Goal: Book appointment/travel/reservation

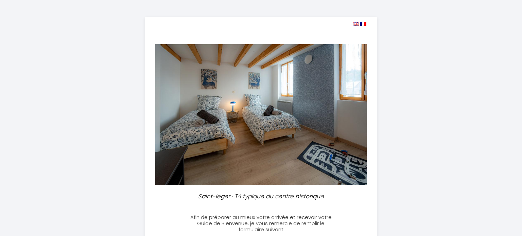
select select
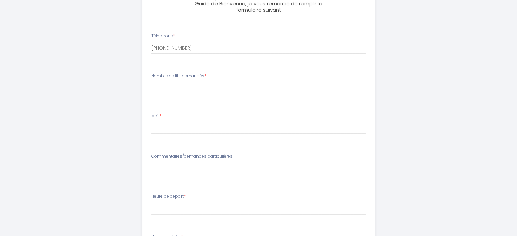
scroll to position [230, 0]
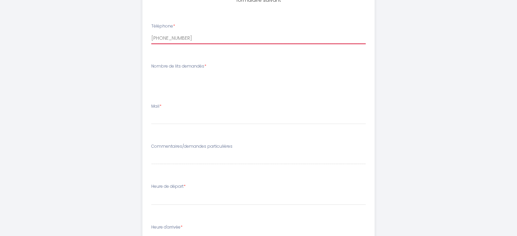
click at [192, 37] on input "[PHONE_NUMBER]" at bounding box center [258, 38] width 214 height 12
click at [210, 65] on div "Nombre de lits demandés *" at bounding box center [258, 73] width 223 height 21
click at [209, 67] on div "Nombre de lits demandés *" at bounding box center [258, 73] width 223 height 21
click at [161, 111] on div "Mail *" at bounding box center [258, 113] width 223 height 21
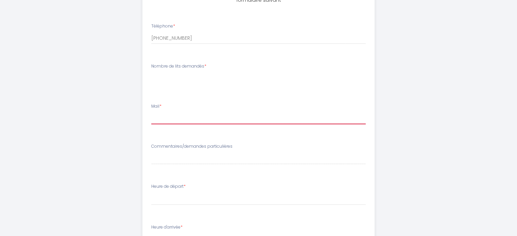
click at [162, 119] on input "Mail *" at bounding box center [258, 118] width 214 height 12
type input "[EMAIL_ADDRESS][DOMAIN_NAME]"
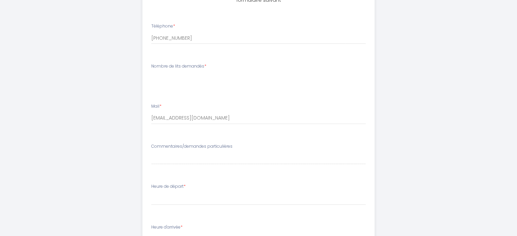
click at [205, 70] on div "Nombre de lits demandés *" at bounding box center [258, 73] width 223 height 21
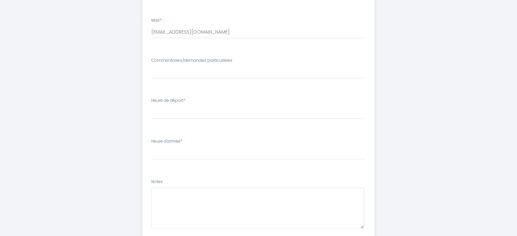
scroll to position [332, 0]
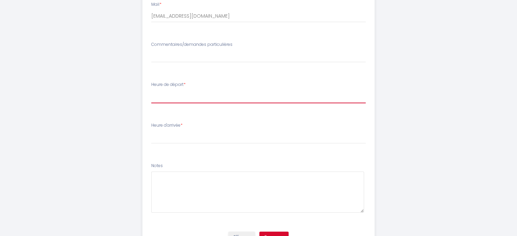
click at [192, 98] on select "00:00 00:30 01:00 01:30 02:00 02:30 03:00 03:30 04:00 04:30 05:00 05:30 06:00 0…" at bounding box center [258, 96] width 214 height 13
click at [188, 99] on select "00:00 00:30 01:00 01:30 02:00 02:30 03:00 03:30 04:00 04:30 05:00 05:30 06:00 0…" at bounding box center [258, 96] width 214 height 13
click at [193, 98] on select "00:00 00:30 01:00 01:30 02:00 02:30 03:00 03:30 04:00 04:30 05:00 05:30 06:00 0…" at bounding box center [258, 96] width 214 height 13
select select "10:00"
click at [151, 90] on select "00:00 00:30 01:00 01:30 02:00 02:30 03:00 03:30 04:00 04:30 05:00 05:30 06:00 0…" at bounding box center [258, 96] width 214 height 13
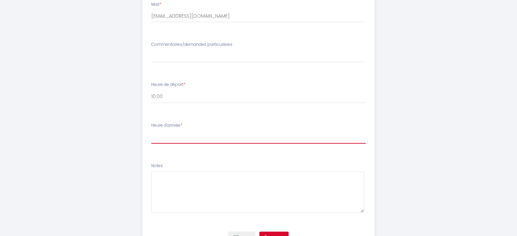
click at [164, 140] on select "16:00 16:30 17:00 17:30 18:00 18:30 19:00 19:30 20:00 20:30 21:00 21:30 22:00 2…" at bounding box center [258, 137] width 214 height 13
select select "23:00"
click at [151, 131] on select "16:00 16:30 17:00 17:30 18:00 18:30 19:00 19:30 20:00 20:30 21:00 21:30 22:00 2…" at bounding box center [258, 137] width 214 height 13
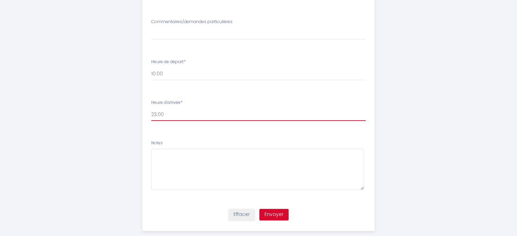
scroll to position [366, 0]
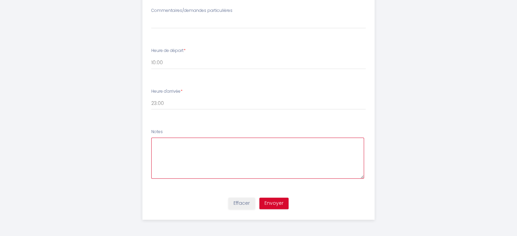
click at [171, 143] on textarea at bounding box center [257, 158] width 213 height 41
click at [352, 143] on textarea "j'arriverai vers 23h mais ma femme est sur les lieux et passera en fin d'après …" at bounding box center [257, 158] width 213 height 41
click at [239, 142] on textarea "j'arriverai vers 23h mais ma femme est sur les lieux et passera en fin d'après …" at bounding box center [257, 158] width 213 height 41
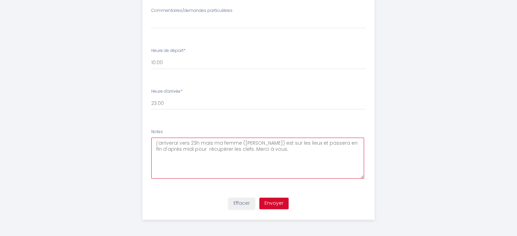
type textarea "j'arriverai vers 23h mais ma femme ([PERSON_NAME]) est sur les lieux et passera…"
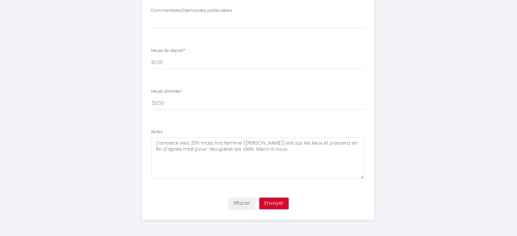
click at [276, 204] on button "Envoyer" at bounding box center [273, 204] width 29 height 12
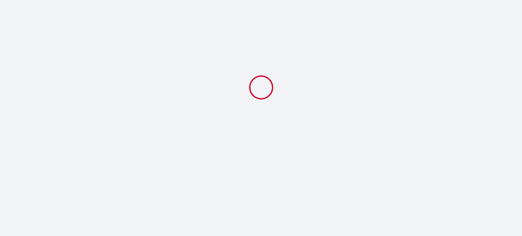
select select "10:00"
select select "23:00"
